Goal: Information Seeking & Learning: Learn about a topic

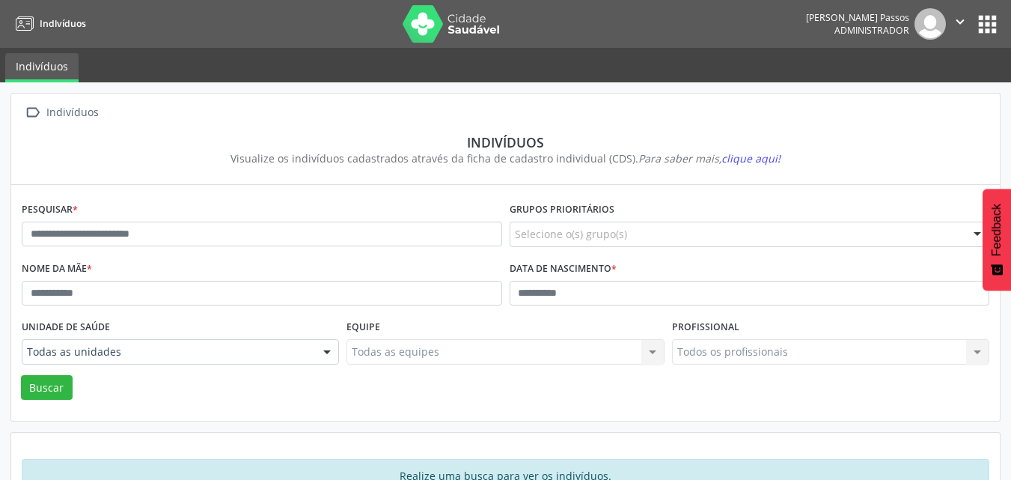
click at [983, 20] on button "apps" at bounding box center [987, 24] width 26 height 26
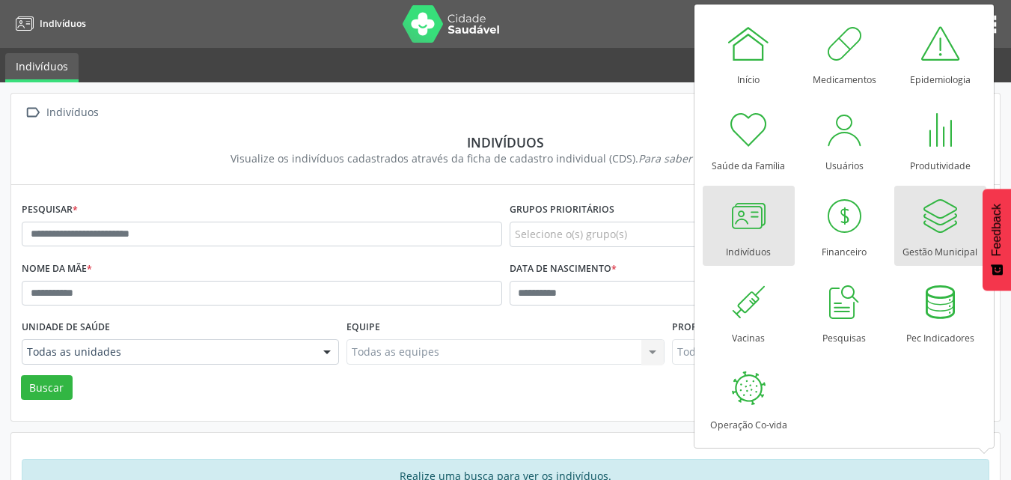
click at [943, 225] on div at bounding box center [939, 215] width 45 height 45
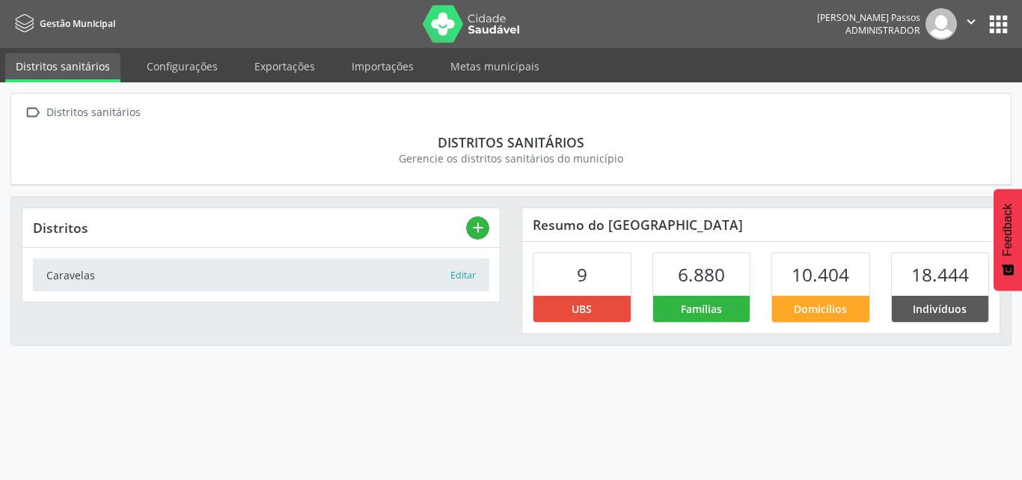
click at [1007, 27] on button "apps" at bounding box center [999, 24] width 26 height 26
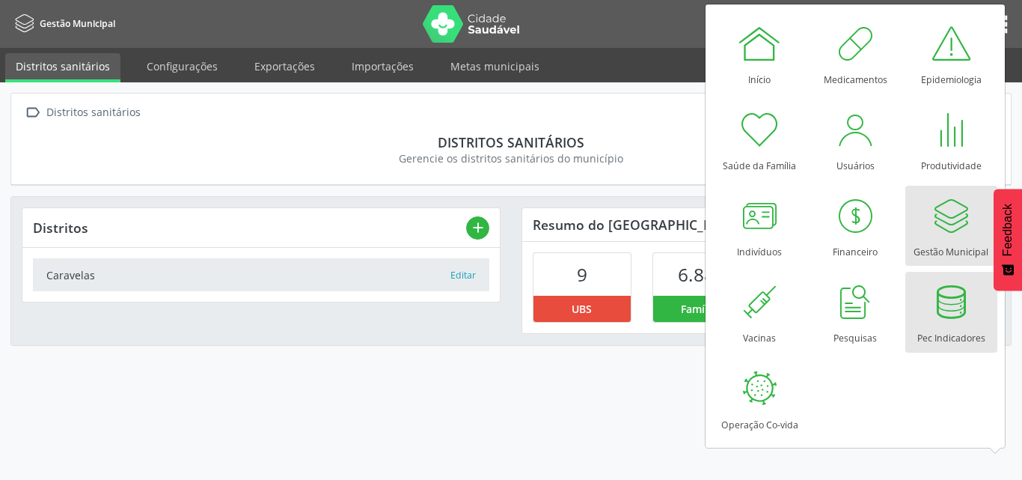
click at [945, 314] on div at bounding box center [951, 301] width 45 height 45
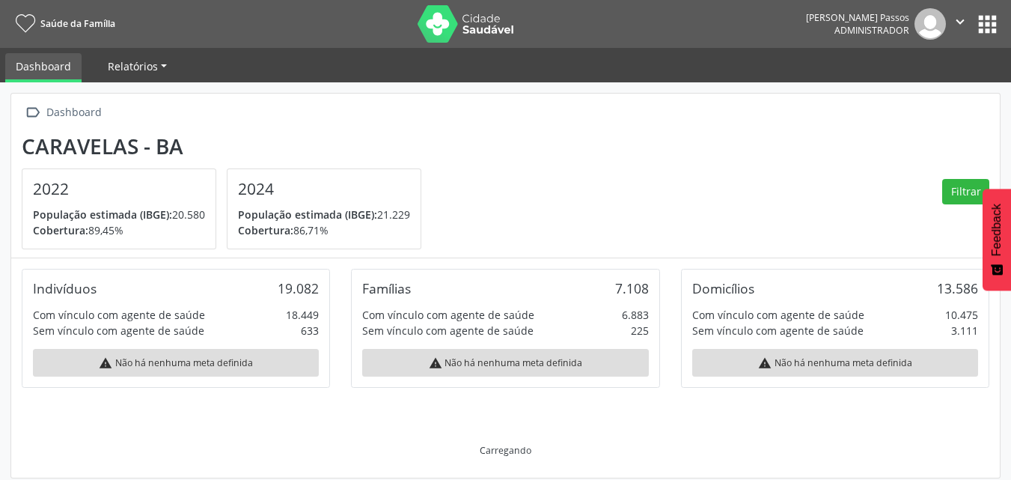
click at [148, 62] on span "Relatórios" at bounding box center [133, 66] width 50 height 14
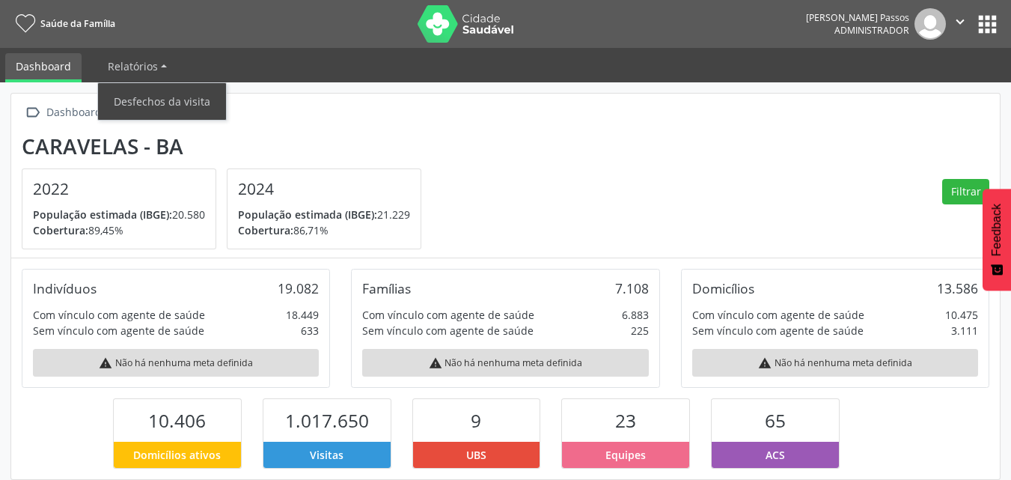
click at [510, 126] on div " Dashboard Caravelas - BA 2022 População estimada (IBGE): 20.580 Cobertura: 89…" at bounding box center [505, 176] width 989 height 165
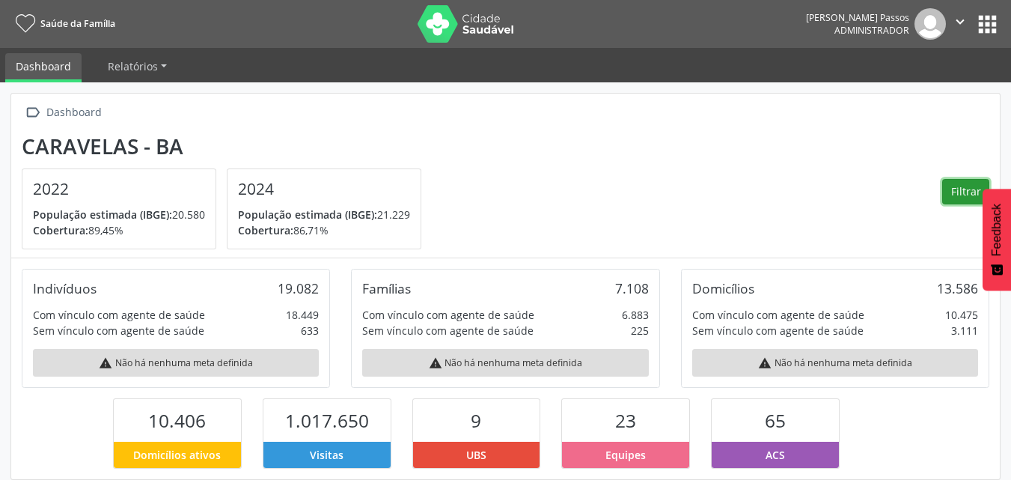
click at [957, 196] on button "Filtrar" at bounding box center [965, 191] width 47 height 25
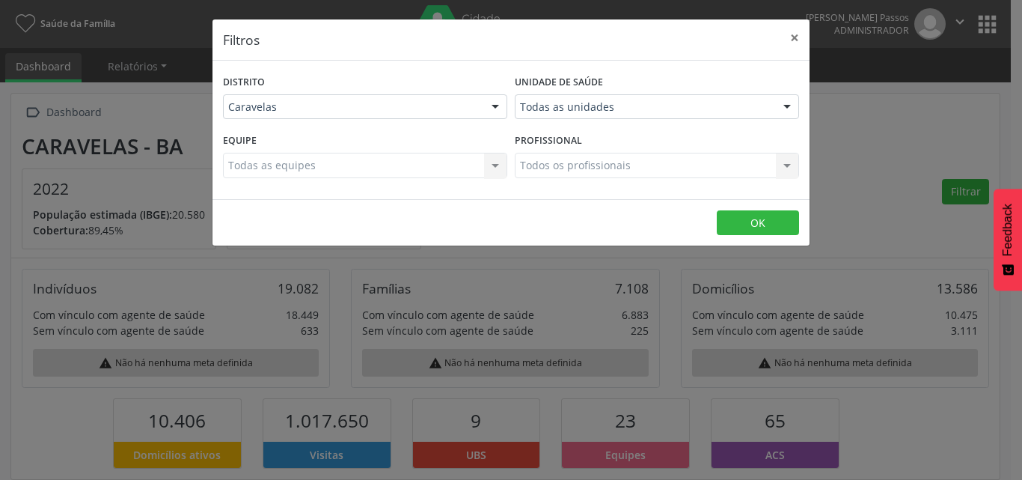
click at [503, 167] on div "Todas as equipes Todas as equipes Nenhum resultado encontrado para: " " Não há …" at bounding box center [365, 165] width 284 height 25
click at [400, 174] on div "Todas as equipes Todas as equipes Nenhum resultado encontrado para: " " Não há …" at bounding box center [365, 165] width 284 height 25
click at [573, 171] on div "Todos os profissionais Todos os profissionais Nenhum resultado encontrado para:…" at bounding box center [657, 165] width 284 height 25
click at [623, 95] on div "Todas as unidades" at bounding box center [657, 106] width 284 height 25
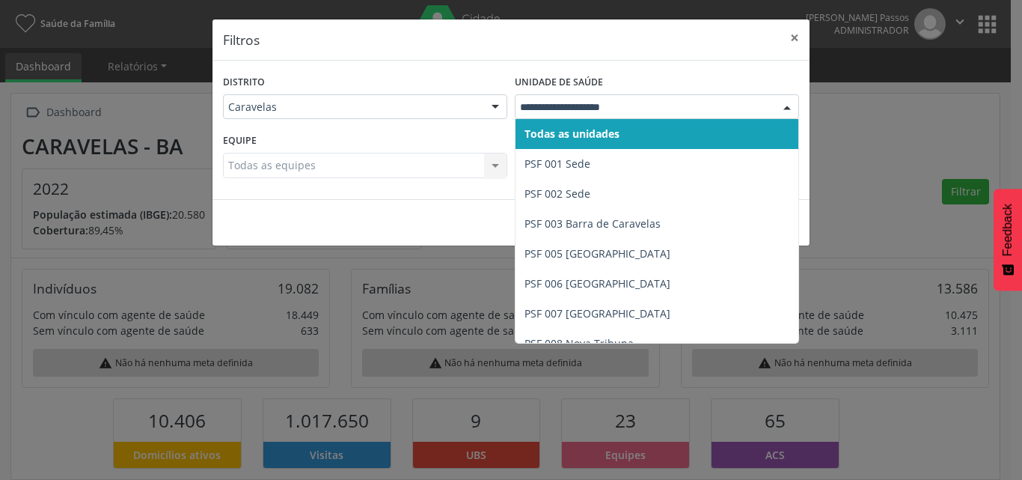
click at [671, 131] on span "Todas as unidades" at bounding box center [657, 134] width 283 height 30
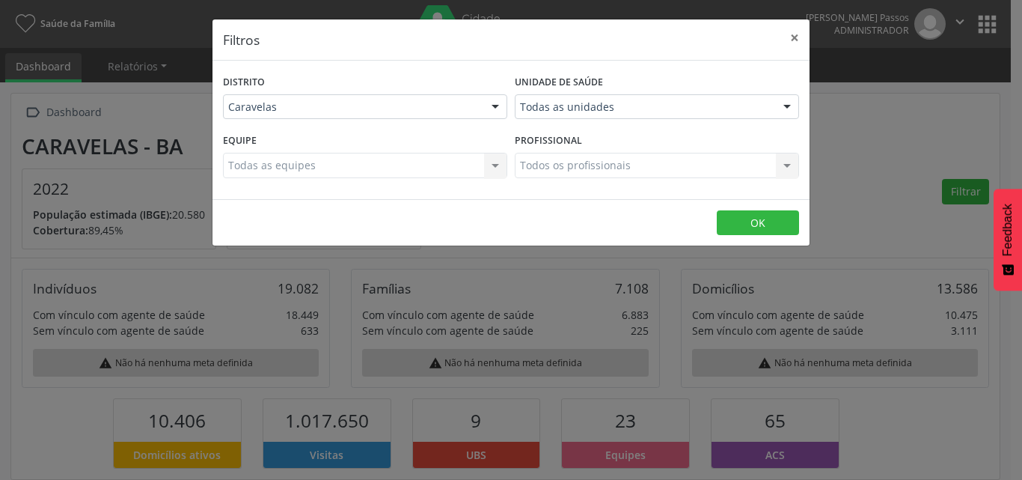
click at [398, 78] on div "Distrito Caravelas Caravelas Nenhum resultado encontrado para: " " Não há nenhu…" at bounding box center [365, 100] width 292 height 58
click at [793, 32] on button "×" at bounding box center [795, 37] width 30 height 37
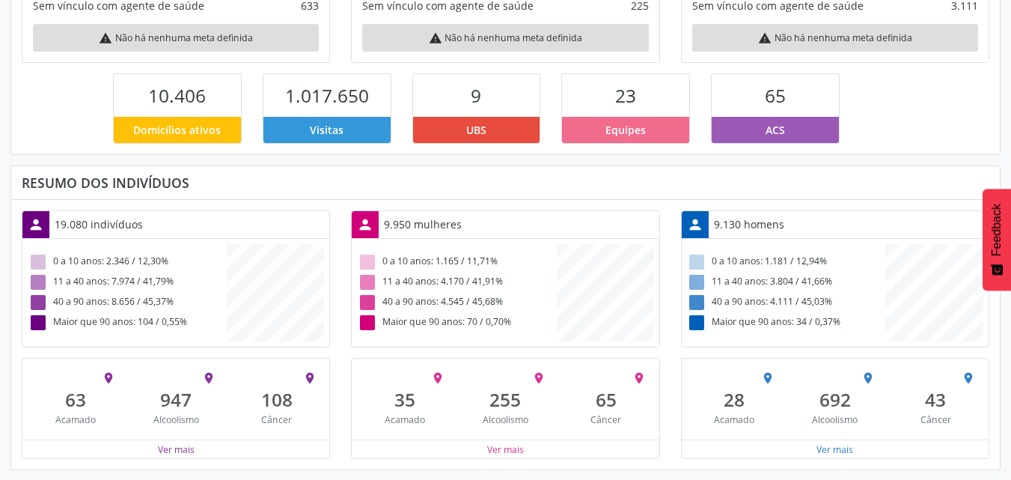
scroll to position [326, 0]
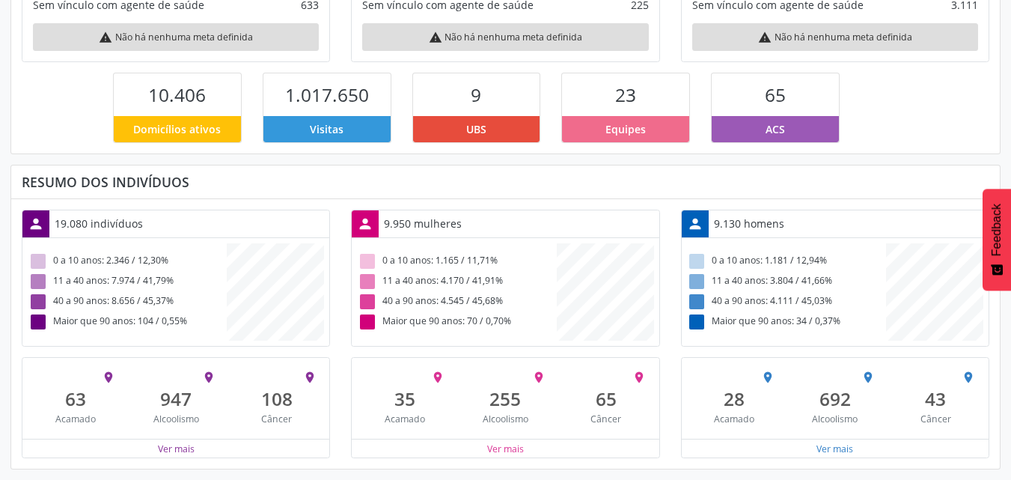
click at [243, 443] on div "Ver mais" at bounding box center [175, 448] width 307 height 19
click at [234, 454] on div "Ver mais" at bounding box center [175, 448] width 307 height 19
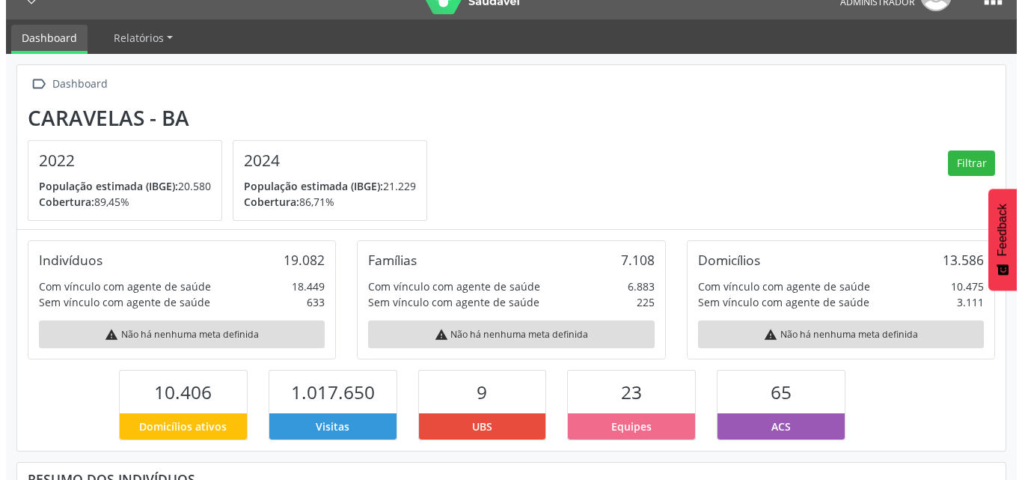
scroll to position [0, 0]
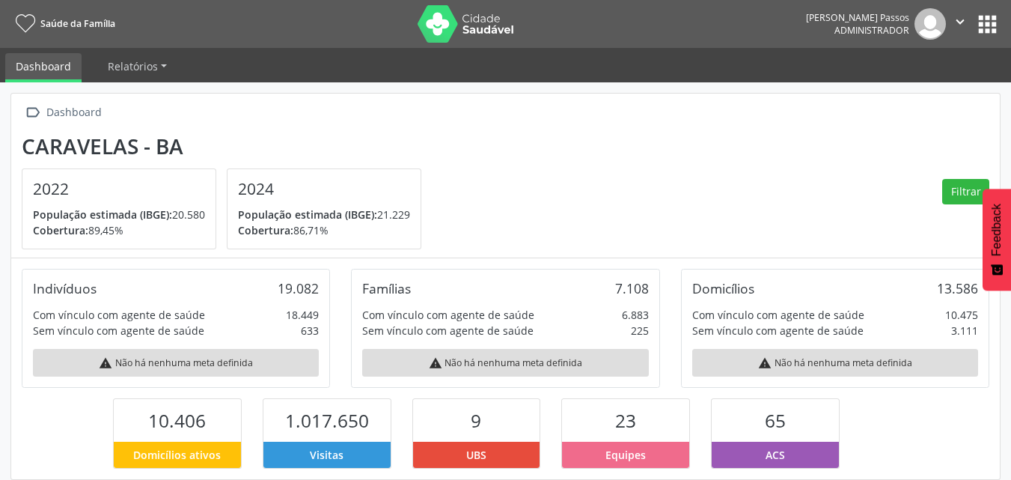
click at [270, 223] on span "Cobertura:" at bounding box center [265, 230] width 55 height 14
click at [93, 195] on h4 "2022" at bounding box center [119, 189] width 172 height 19
click at [109, 62] on span "Relatórios" at bounding box center [133, 66] width 50 height 14
click at [147, 111] on link "Desfechos da visita" at bounding box center [162, 101] width 128 height 26
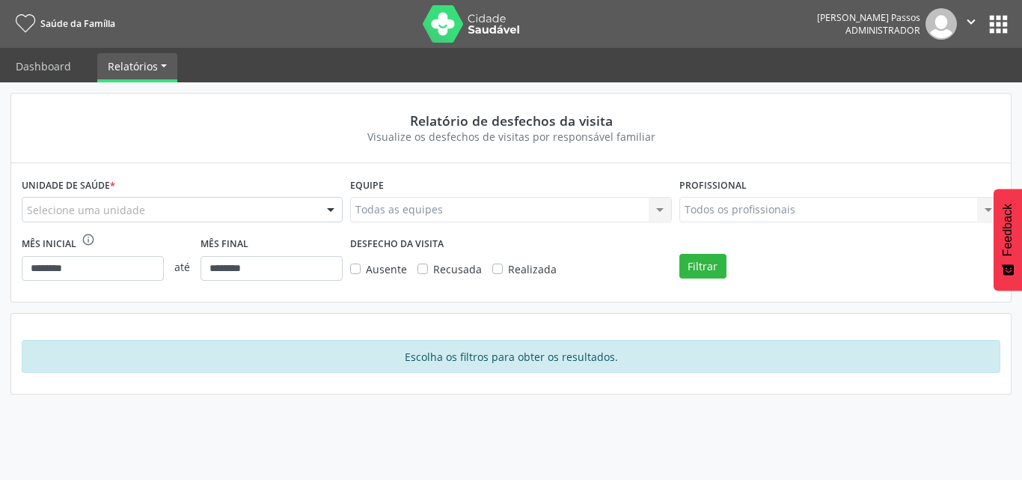
click at [327, 214] on div at bounding box center [331, 210] width 22 height 25
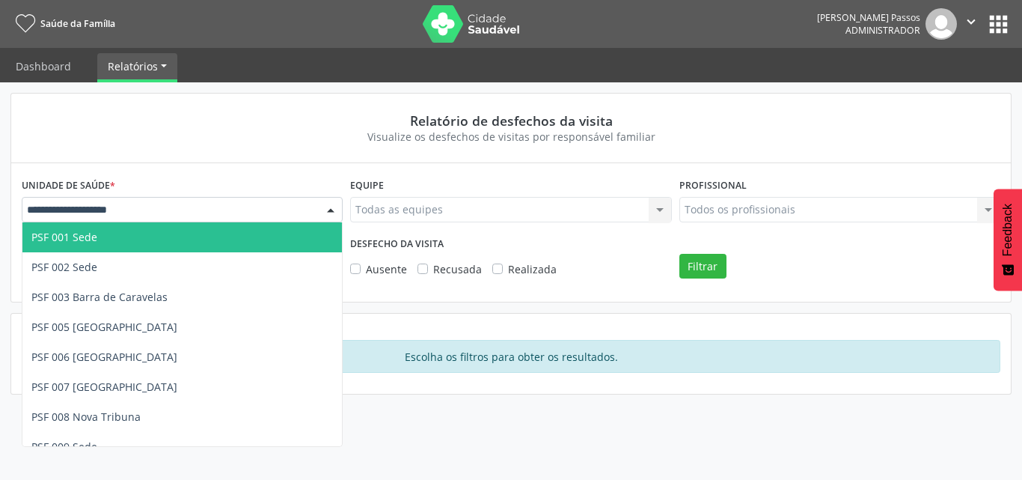
click at [318, 214] on div at bounding box center [182, 209] width 321 height 25
click at [254, 170] on div "Unidade de saúde * PSF 001 Sede PSF 002 Sede PSF 003 Barra de Caravelas PSF 005…" at bounding box center [511, 232] width 1000 height 138
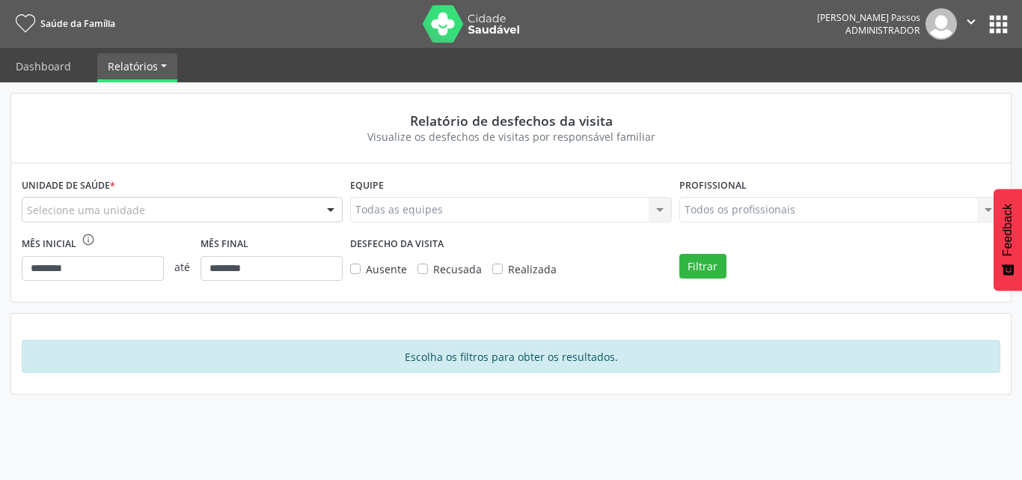
click at [1007, 21] on button "apps" at bounding box center [999, 24] width 26 height 26
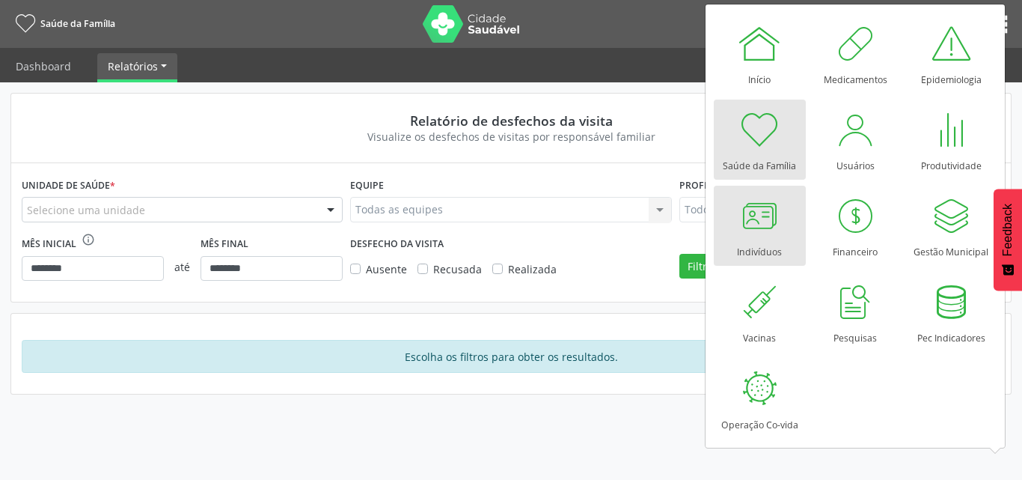
click at [754, 242] on div "Indivíduos" at bounding box center [759, 248] width 45 height 20
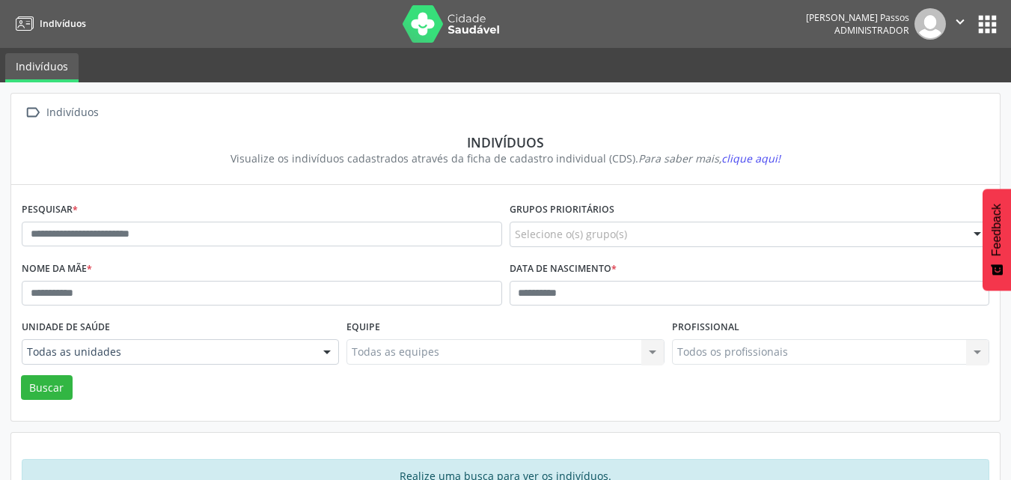
click at [994, 24] on button "apps" at bounding box center [987, 24] width 26 height 26
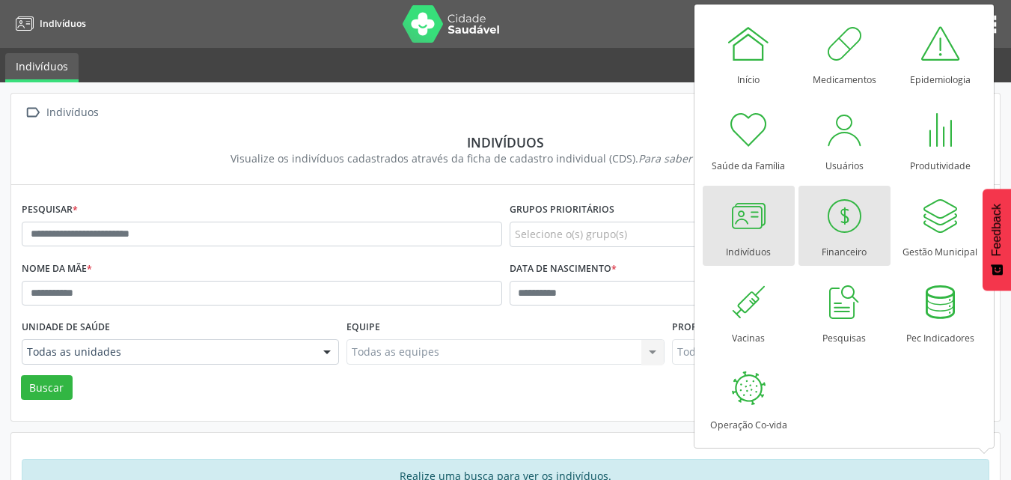
click at [847, 211] on div at bounding box center [844, 215] width 45 height 45
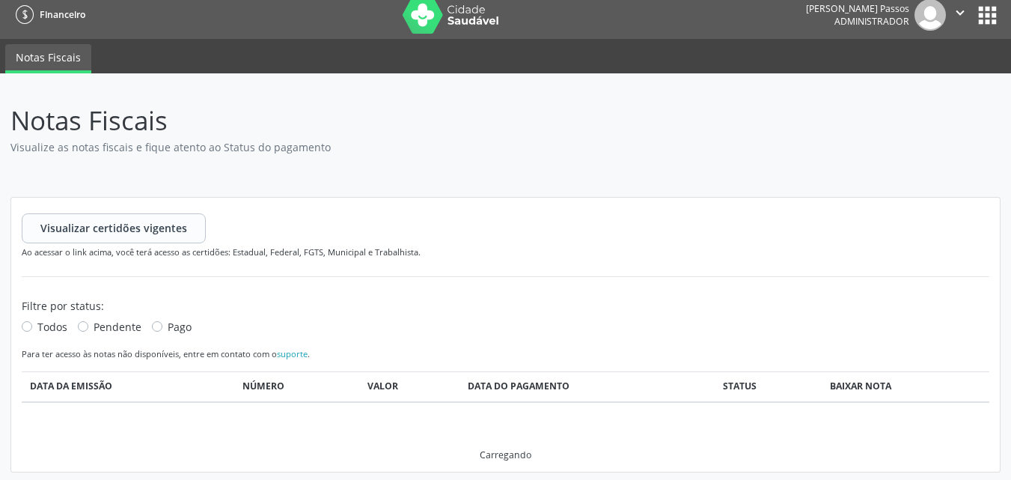
scroll to position [12, 0]
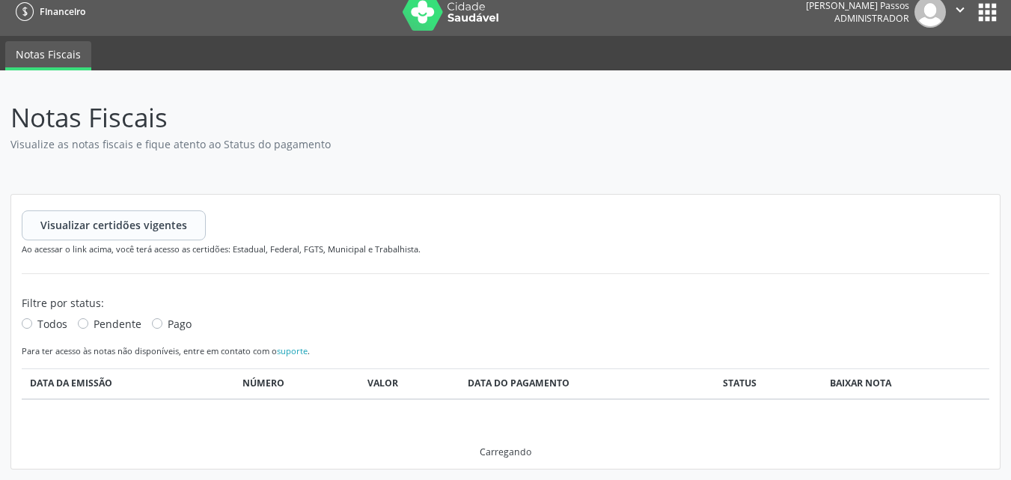
click at [992, 15] on button "apps" at bounding box center [987, 12] width 26 height 26
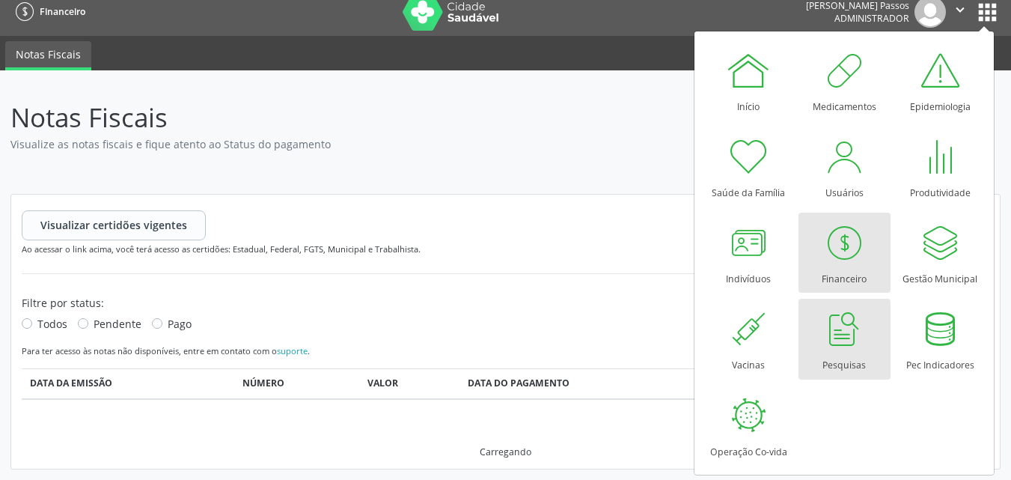
click at [848, 349] on div at bounding box center [844, 328] width 45 height 45
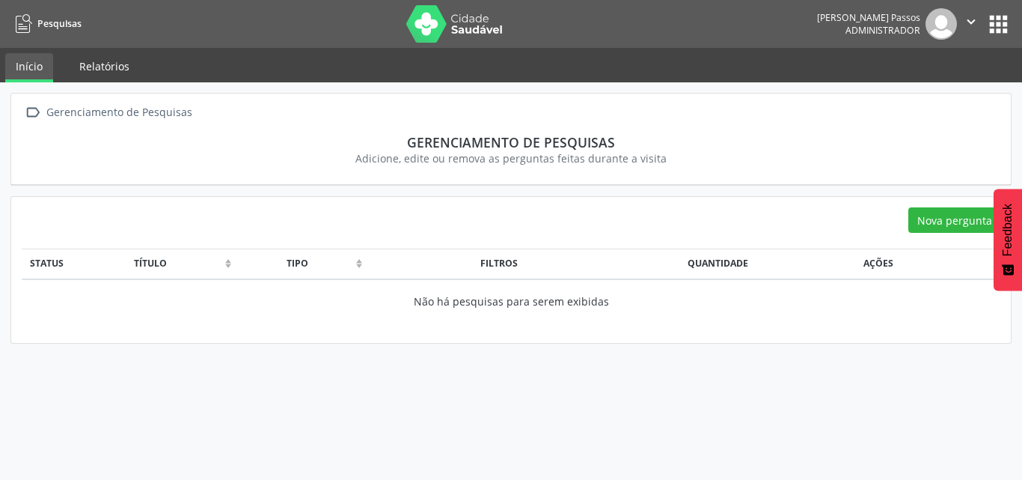
click at [107, 75] on link "Relatórios" at bounding box center [104, 66] width 71 height 26
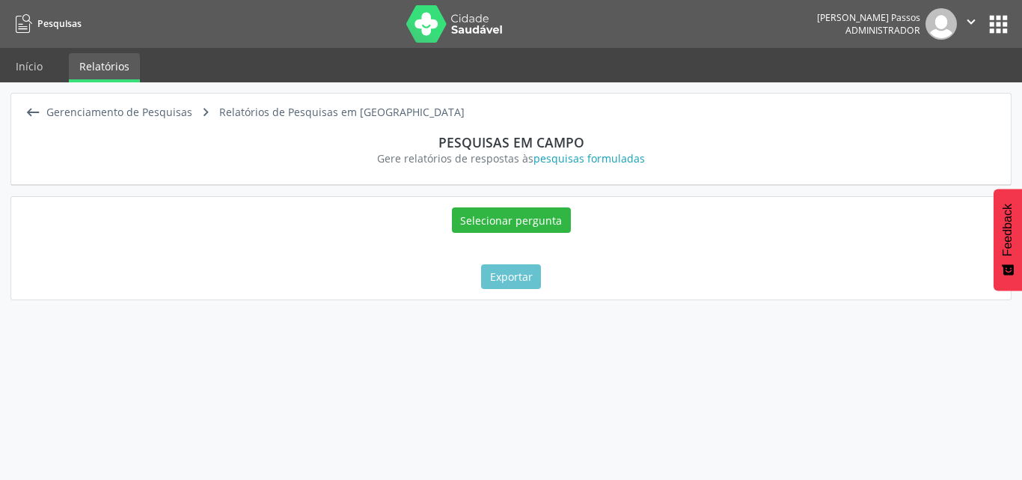
click at [974, 22] on icon "" at bounding box center [971, 21] width 16 height 16
click at [1002, 25] on button "apps" at bounding box center [999, 24] width 26 height 26
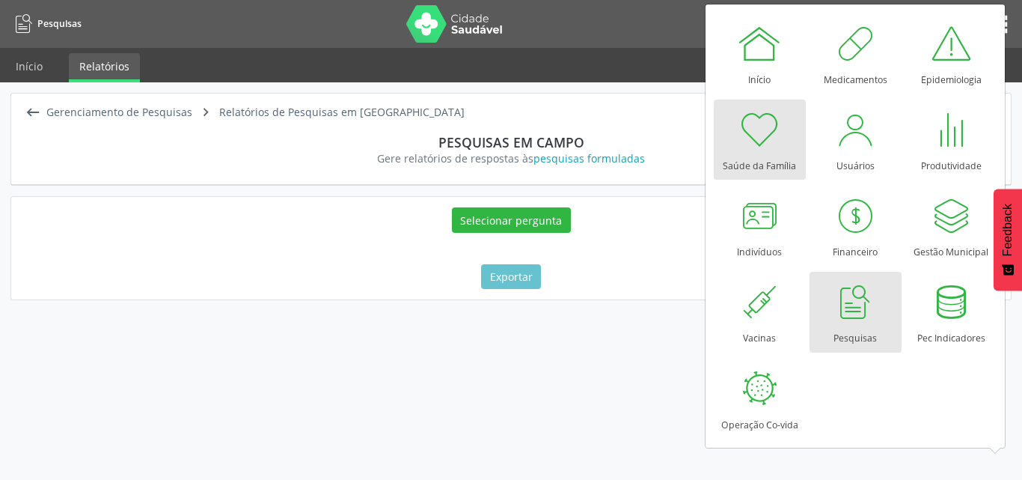
click at [766, 129] on div at bounding box center [759, 129] width 45 height 45
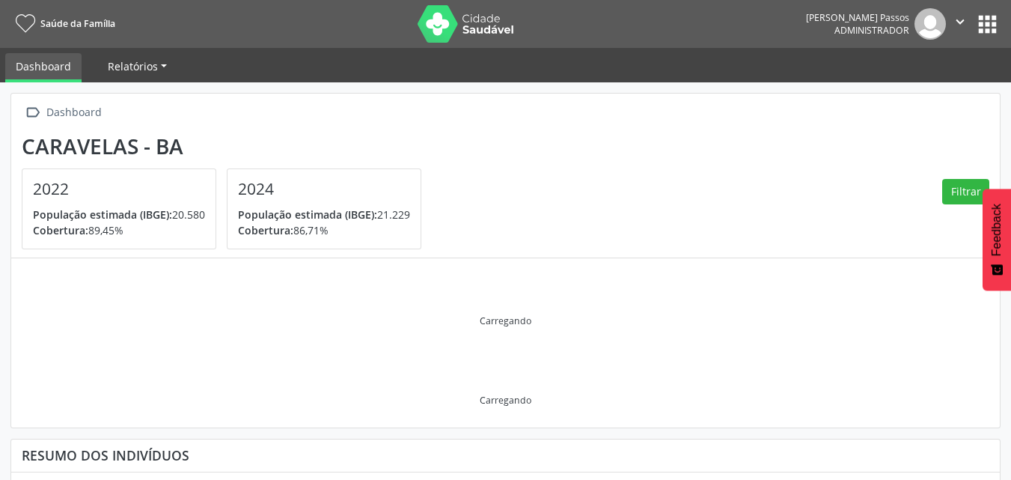
click at [137, 67] on span "Relatórios" at bounding box center [133, 66] width 50 height 14
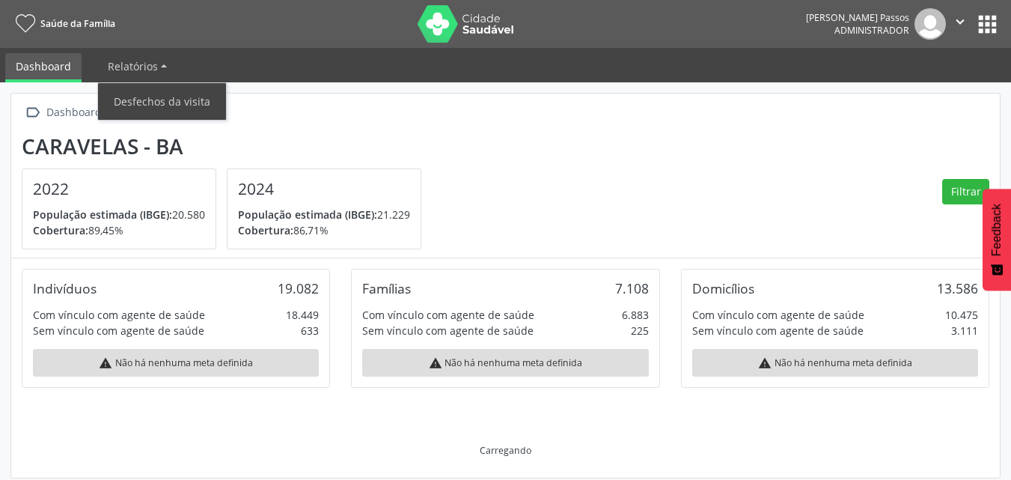
click at [571, 138] on section "Caravelas - BA 2022 População estimada (IBGE): 20.580 Cobertura: 89,45% 2024 Po…" at bounding box center [506, 192] width 968 height 116
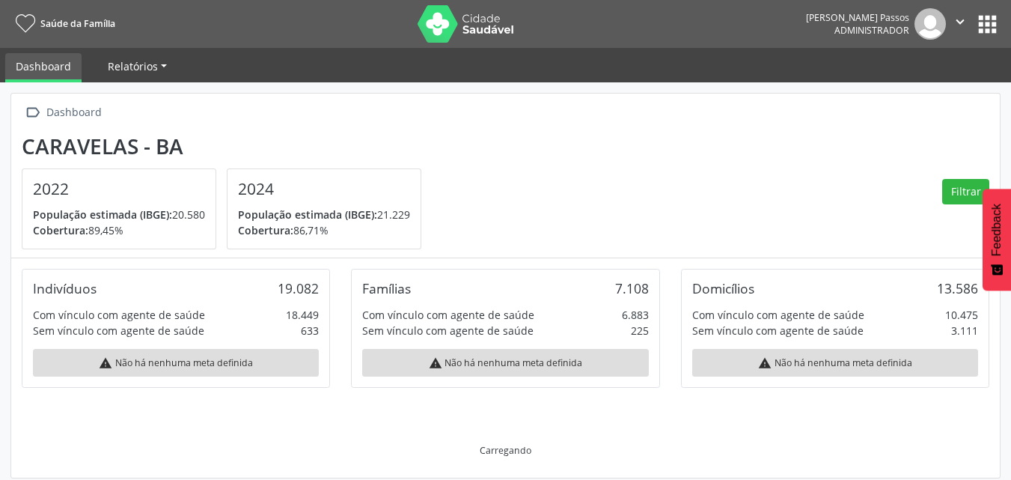
click at [138, 70] on span "Relatórios" at bounding box center [133, 66] width 50 height 14
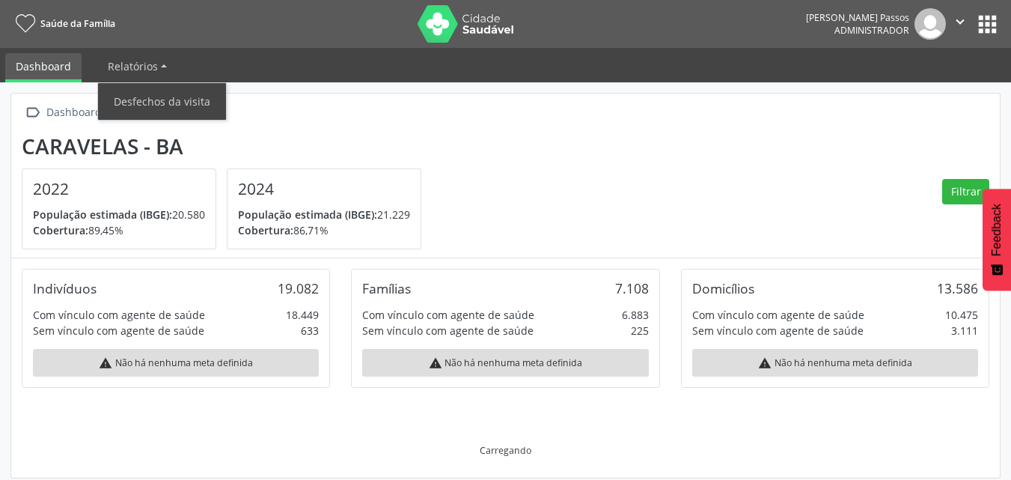
click at [441, 112] on div " Dashboard" at bounding box center [506, 113] width 968 height 22
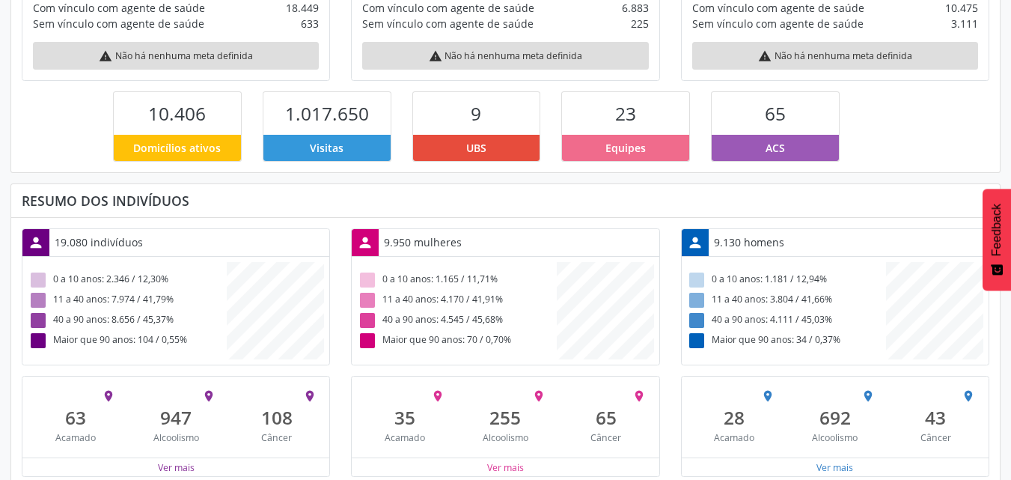
scroll to position [326, 0]
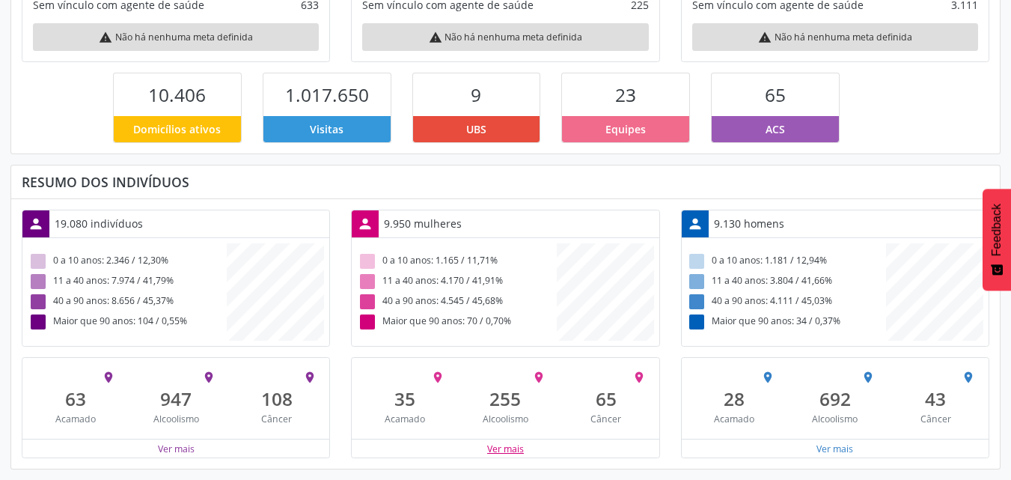
click at [516, 447] on button "Ver mais" at bounding box center [505, 449] width 38 height 14
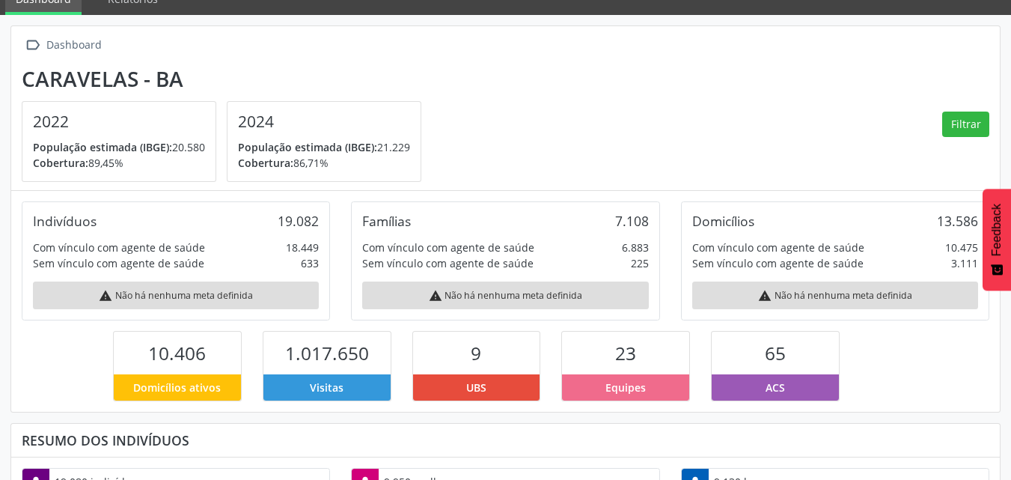
scroll to position [0, 0]
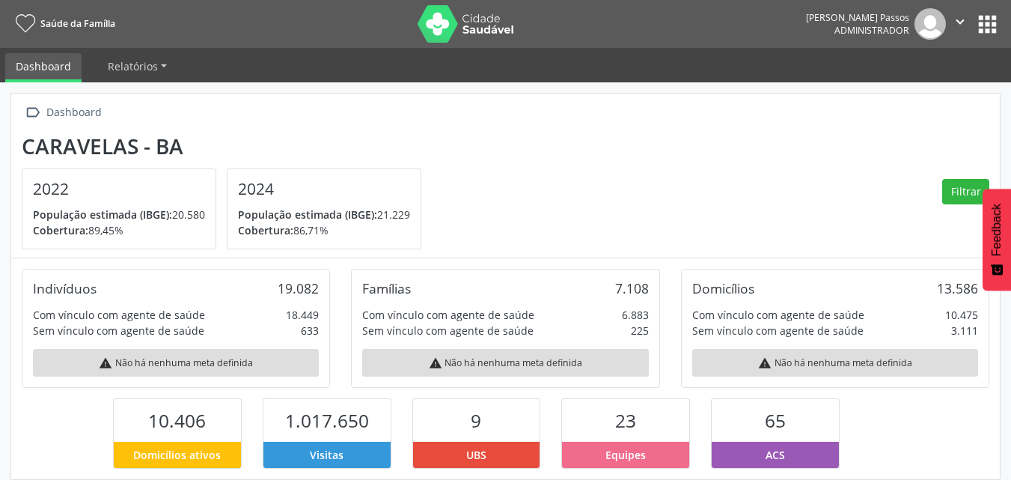
click at [982, 25] on button "apps" at bounding box center [987, 24] width 26 height 26
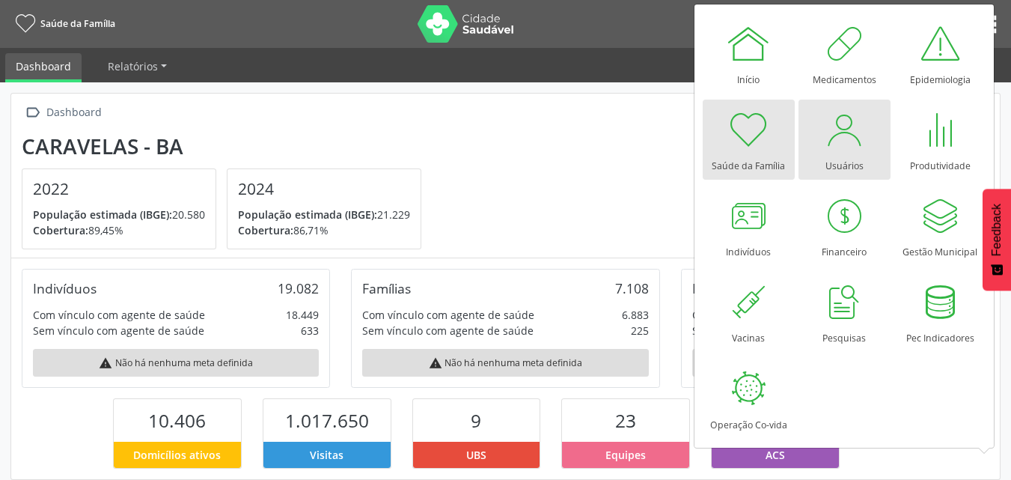
click at [858, 150] on div at bounding box center [844, 129] width 45 height 45
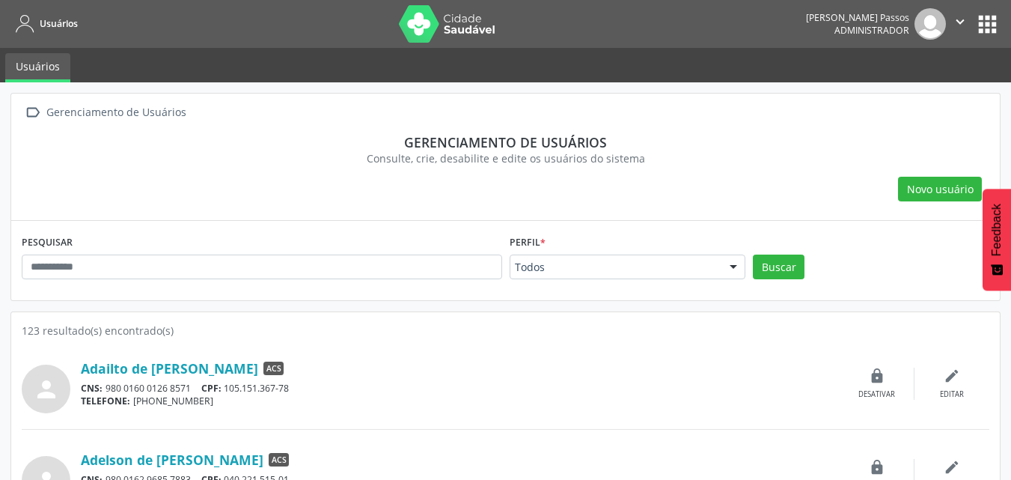
click at [989, 21] on button "apps" at bounding box center [987, 24] width 26 height 26
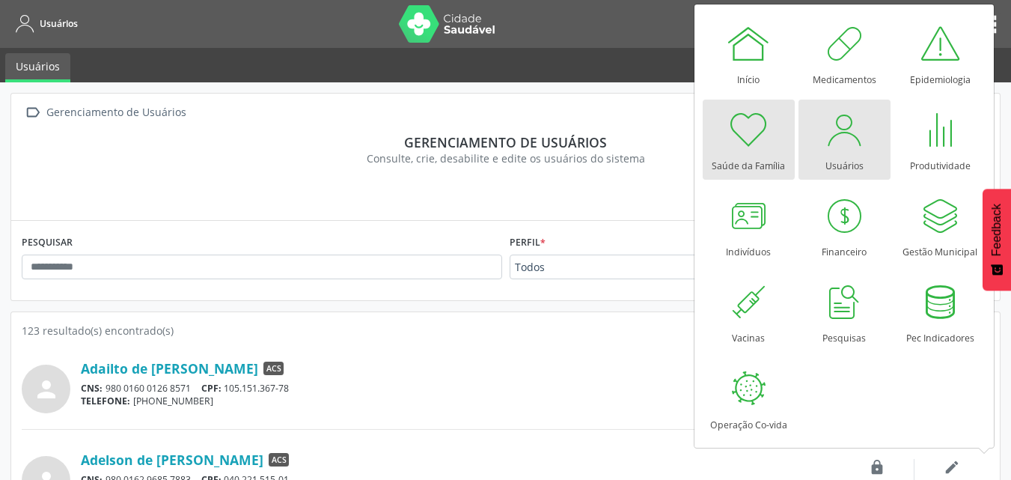
click at [748, 137] on div at bounding box center [748, 129] width 45 height 45
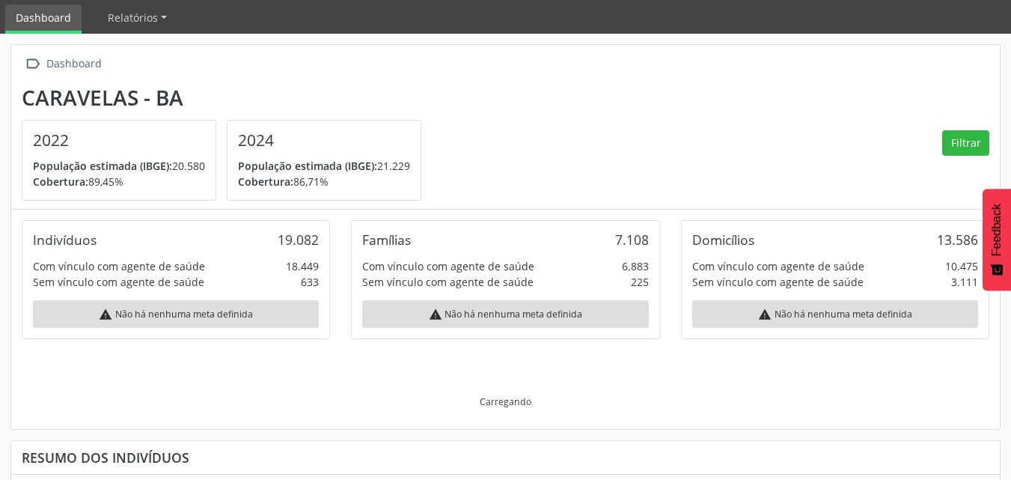
scroll to position [75, 0]
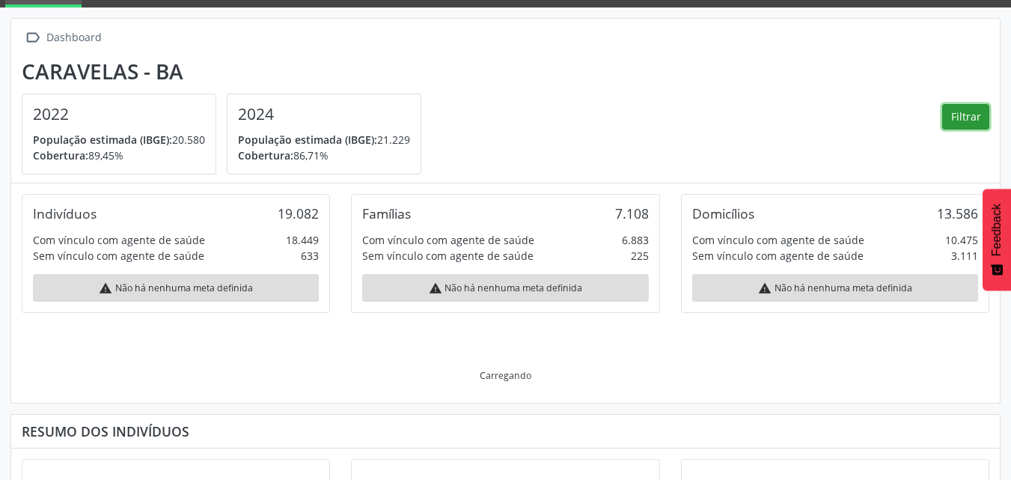
click at [967, 117] on button "Filtrar" at bounding box center [965, 116] width 47 height 25
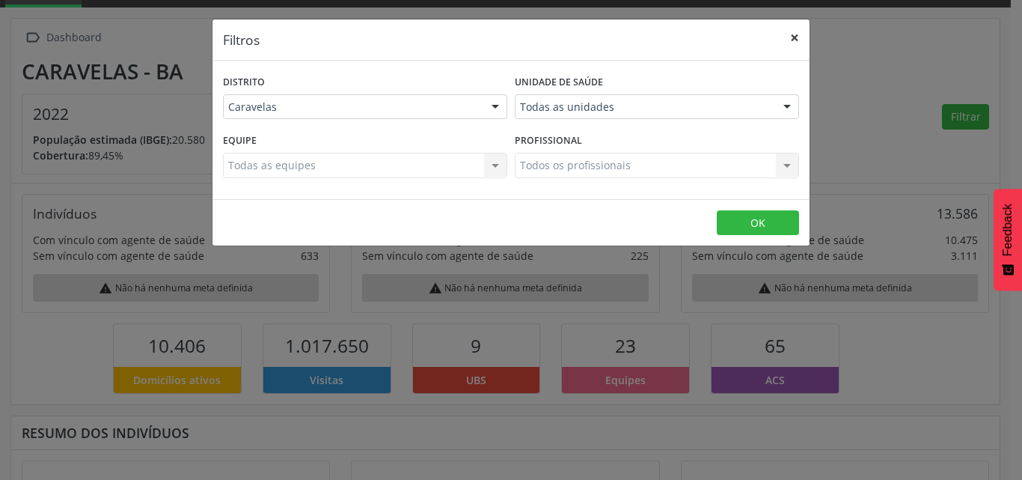
click at [798, 37] on button "×" at bounding box center [795, 37] width 30 height 37
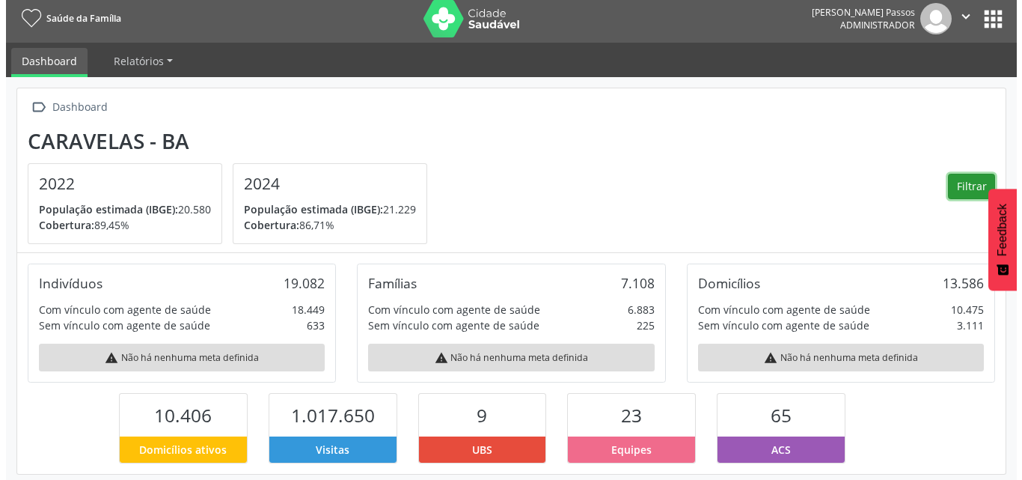
scroll to position [0, 0]
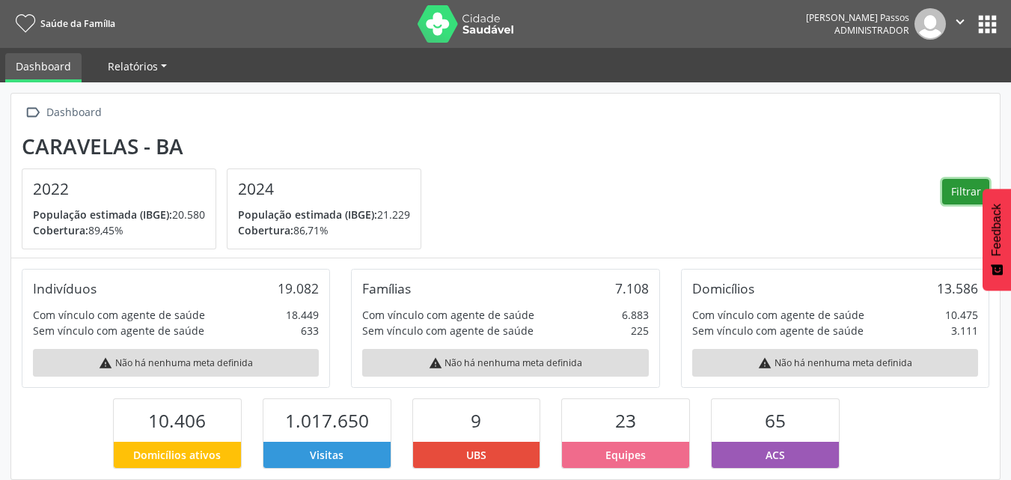
click at [142, 64] on span "Relatórios" at bounding box center [133, 66] width 50 height 14
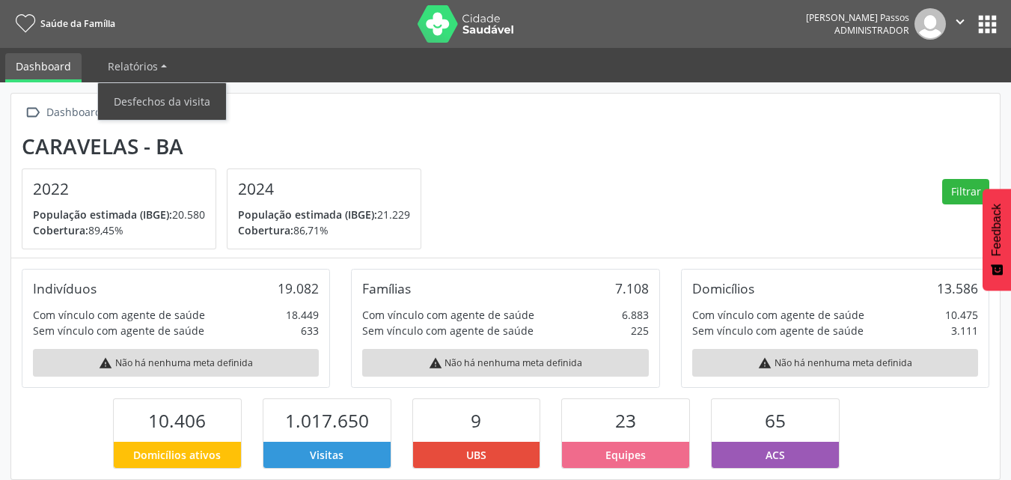
click at [646, 138] on section "Caravelas - BA 2022 População estimada (IBGE): 20.580 Cobertura: 89,45% 2024 Po…" at bounding box center [506, 192] width 968 height 116
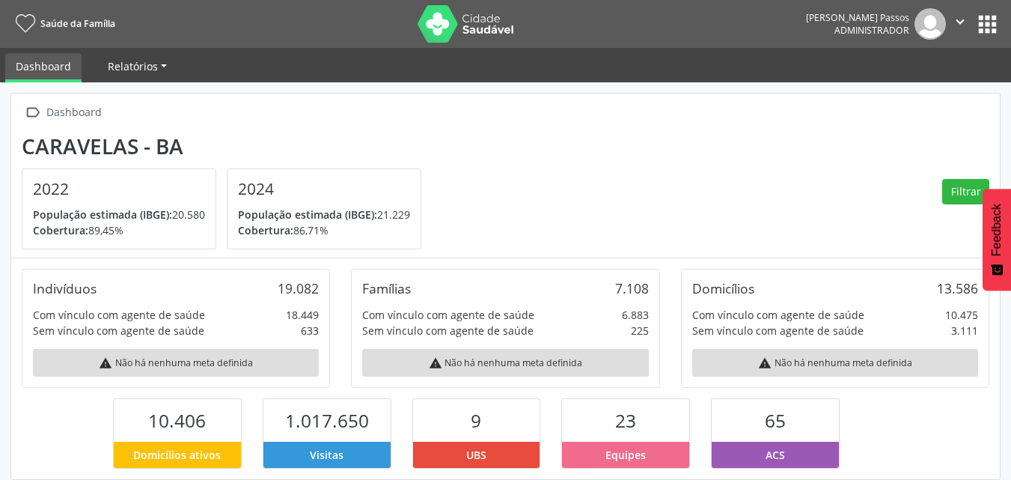
click at [159, 73] on link "Relatórios" at bounding box center [137, 66] width 80 height 26
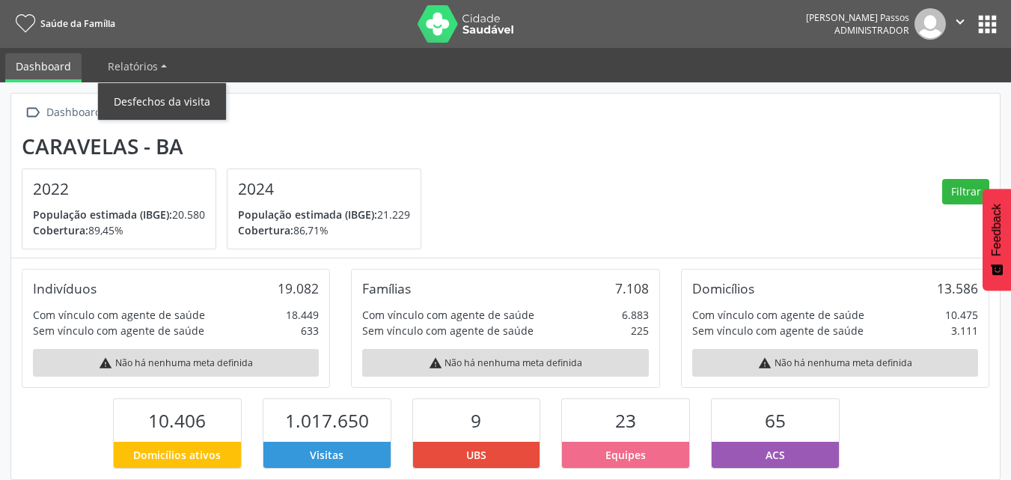
click at [165, 95] on link "Desfechos da visita" at bounding box center [162, 101] width 128 height 26
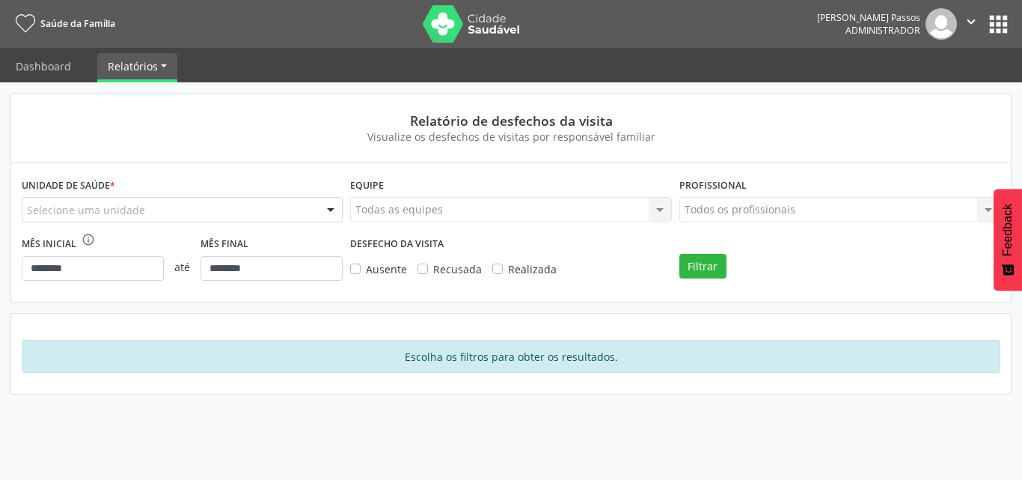
click at [1004, 25] on button "apps" at bounding box center [999, 24] width 26 height 26
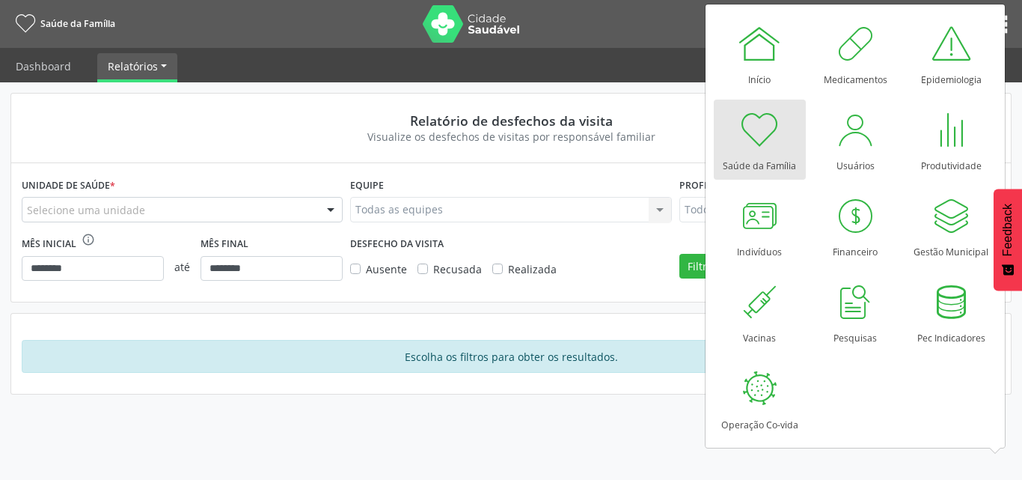
click at [199, 118] on div "Relatório de desfechos da visita" at bounding box center [511, 120] width 958 height 16
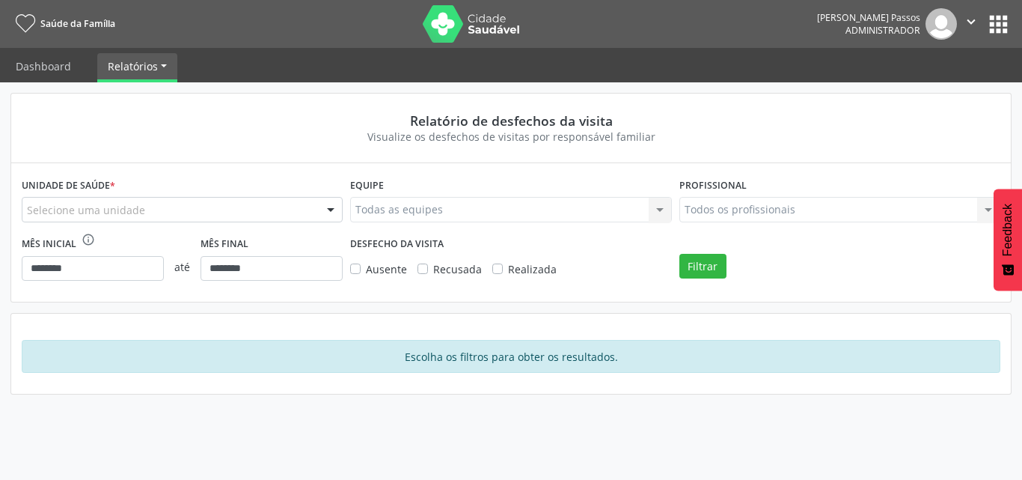
click at [1003, 30] on button "apps" at bounding box center [999, 24] width 26 height 26
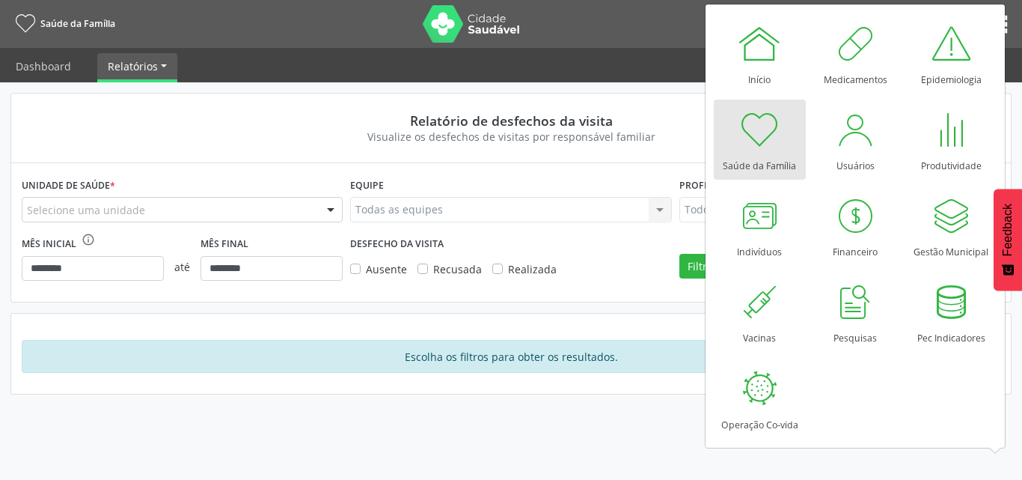
click at [632, 43] on nav "Saúde da Família Layla Reis Passos Administrador  Configurações Sair apps" at bounding box center [511, 24] width 1022 height 48
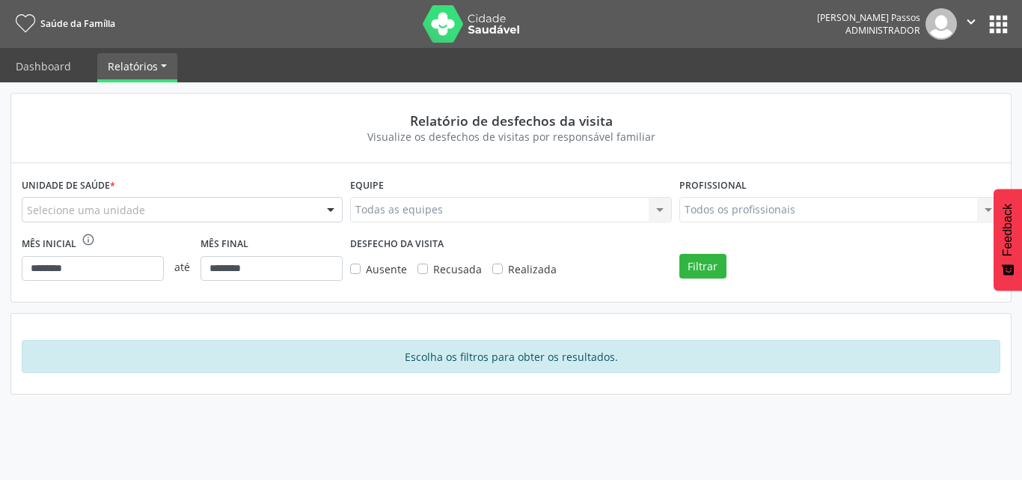
click at [1011, 20] on button "apps" at bounding box center [999, 24] width 26 height 26
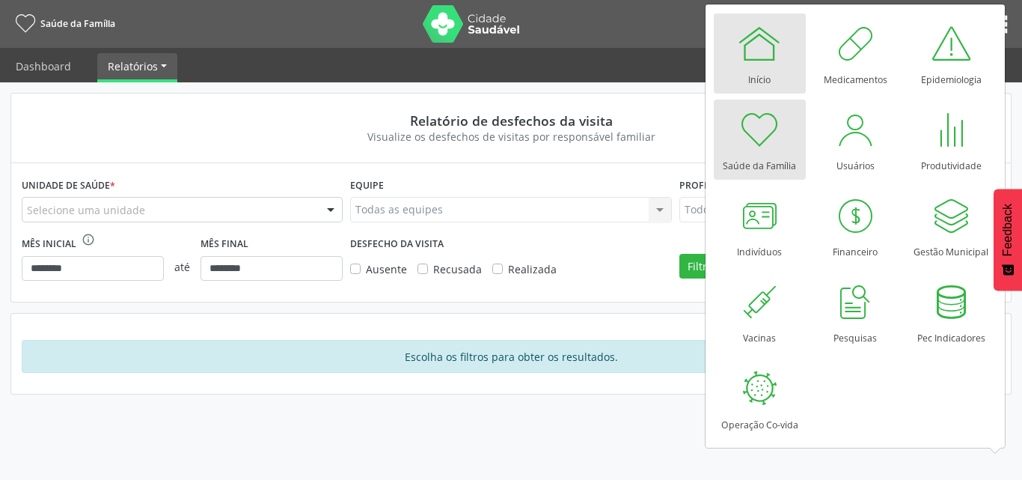
click at [766, 54] on div at bounding box center [759, 43] width 45 height 45
